Goal: Find contact information: Find contact information

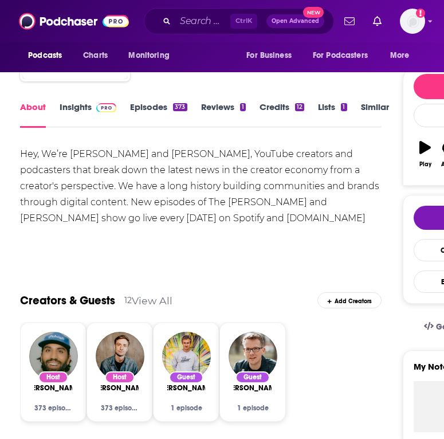
scroll to position [23, 0]
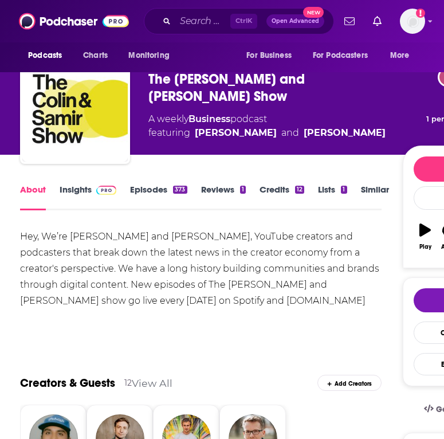
click at [71, 186] on link "Insights" at bounding box center [88, 197] width 57 height 26
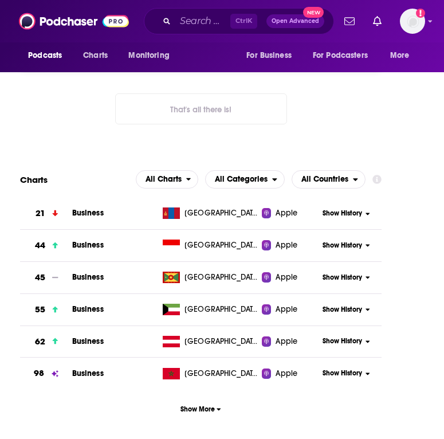
scroll to position [1662, 0]
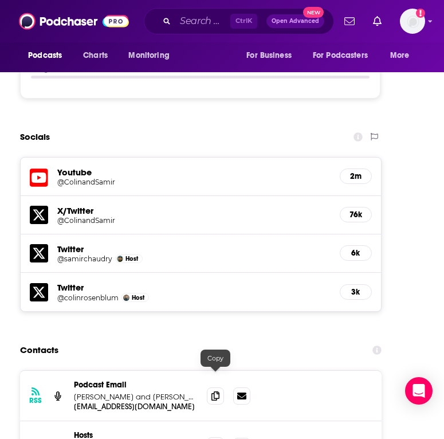
click at [213, 437] on span at bounding box center [215, 445] width 17 height 17
click at [242, 392] on icon at bounding box center [241, 395] width 9 height 7
click at [218, 391] on icon at bounding box center [215, 395] width 8 height 9
click at [175, 16] on div "Ctrl K Open Advanced New" at bounding box center [239, 21] width 190 height 26
click at [186, 23] on input "Search podcasts, credits, & more..." at bounding box center [202, 21] width 55 height 18
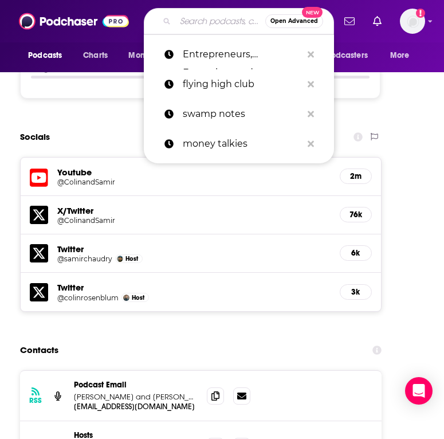
paste input "The Business of Content with [PERSON_NAME]"
type input "The Business of Content with [PERSON_NAME]"
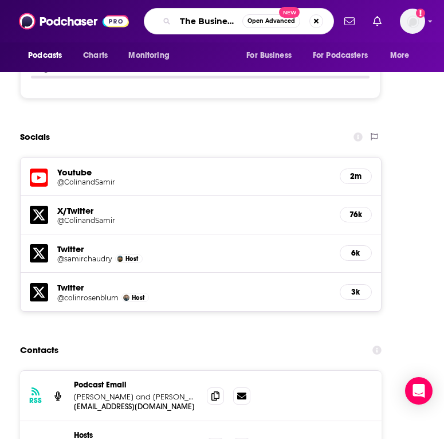
scroll to position [0, 126]
click at [180, 20] on input "The Business of Content with [PERSON_NAME]" at bounding box center [208, 21] width 67 height 18
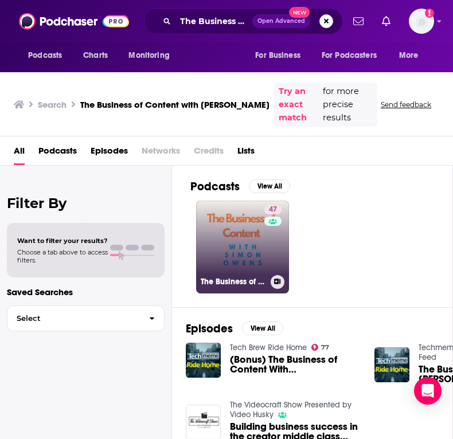
click at [242, 224] on link "47 The Business of Content with [PERSON_NAME]" at bounding box center [242, 247] width 93 height 93
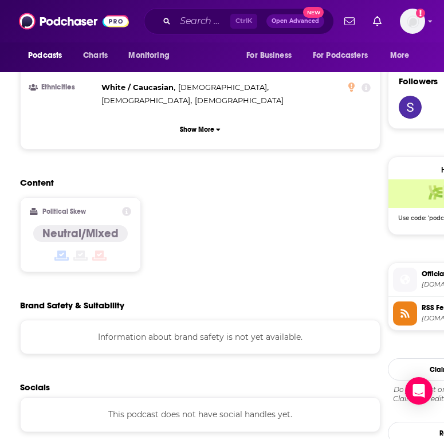
scroll to position [974, 0]
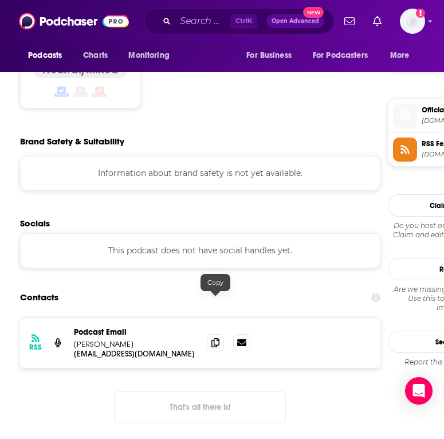
drag, startPoint x: 213, startPoint y: 306, endPoint x: 29, endPoint y: 349, distance: 188.3
click at [213, 338] on icon at bounding box center [215, 342] width 8 height 9
click at [194, 25] on input "Search podcasts, credits, & more..." at bounding box center [202, 21] width 55 height 18
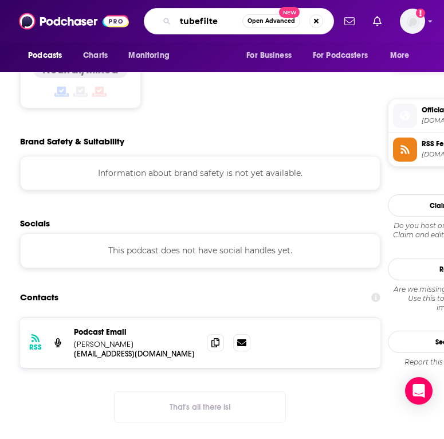
type input "tubefilter"
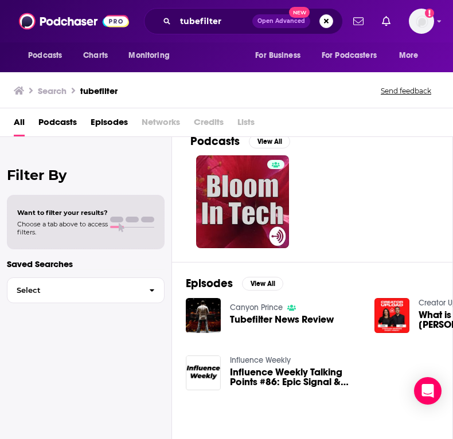
scroll to position [25, 0]
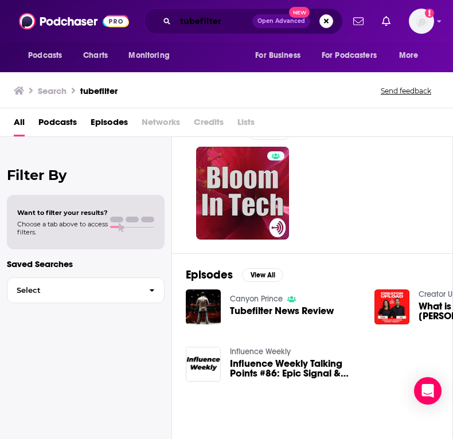
click at [191, 18] on input "tubefilter" at bounding box center [213, 21] width 77 height 18
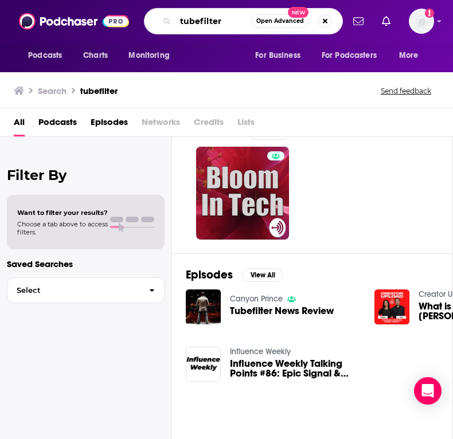
click at [191, 18] on input "tubefilter" at bounding box center [213, 21] width 76 height 18
paste input "Creator Upload"
type input "Creator Upload"
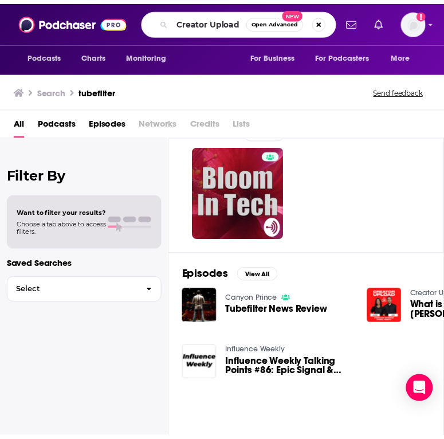
scroll to position [25, 0]
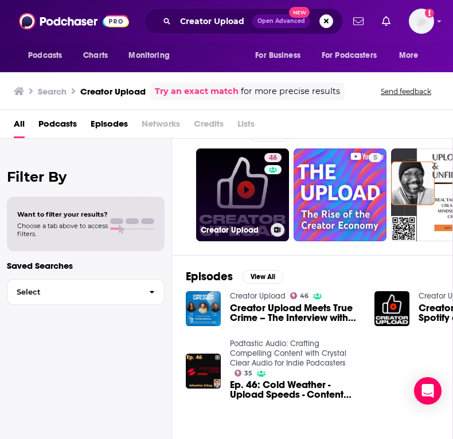
click at [235, 197] on link "46 Creator Upload" at bounding box center [242, 194] width 93 height 93
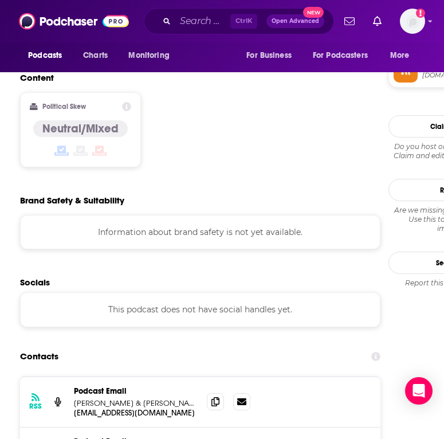
scroll to position [974, 0]
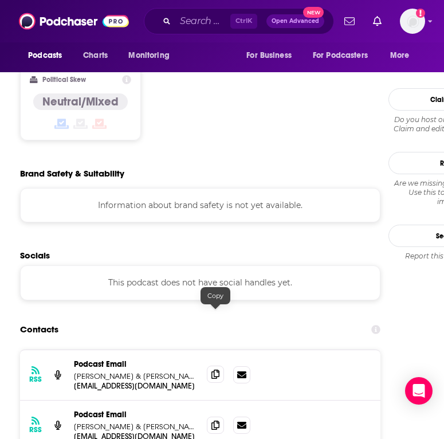
click at [219, 370] on icon at bounding box center [215, 374] width 8 height 9
click at [209, 416] on span at bounding box center [215, 424] width 17 height 17
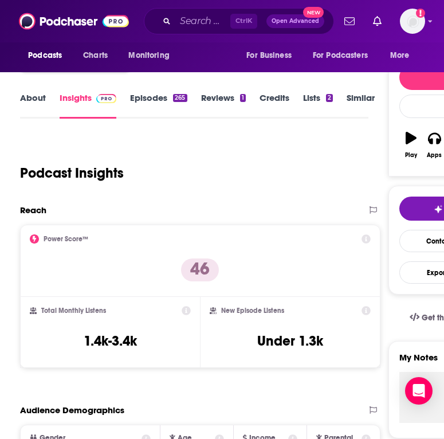
scroll to position [0, 0]
